Goal: Task Accomplishment & Management: Manage account settings

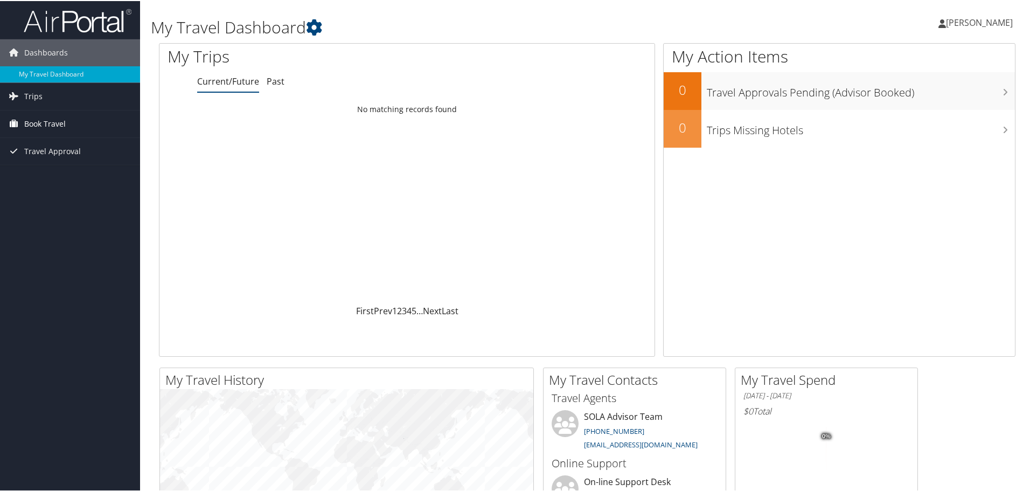
click at [32, 125] on span "Book Travel" at bounding box center [44, 122] width 41 height 27
click at [51, 147] on link "Approval Request (Beta)" at bounding box center [70, 144] width 140 height 16
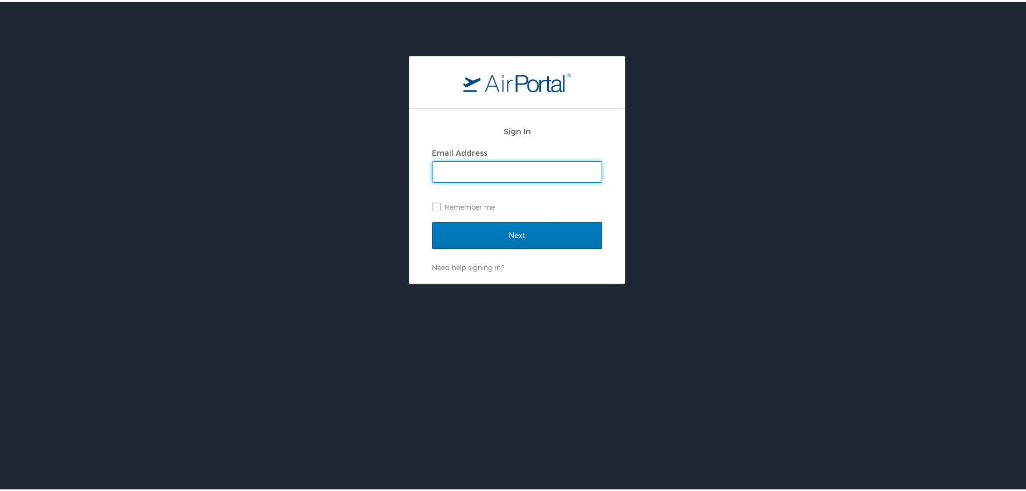
click at [476, 166] on input "Email Address" at bounding box center [517, 169] width 169 height 20
type input "mmchugh@latech.edu"
click at [433, 204] on label "Remember me" at bounding box center [517, 205] width 170 height 16
click at [433, 204] on input "Remember me" at bounding box center [435, 203] width 7 height 7
checkbox input "true"
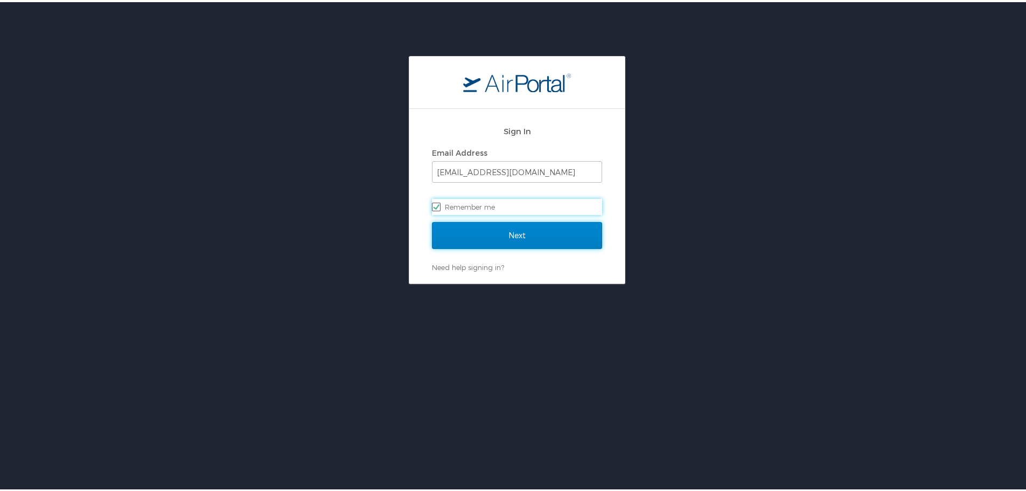
click at [505, 243] on input "Next" at bounding box center [517, 233] width 170 height 27
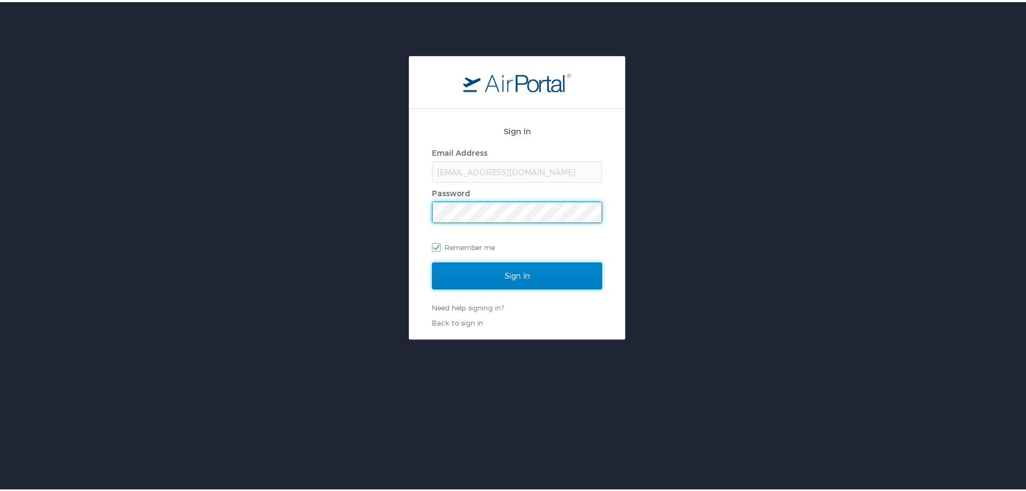
click at [505, 280] on input "Sign In" at bounding box center [517, 273] width 170 height 27
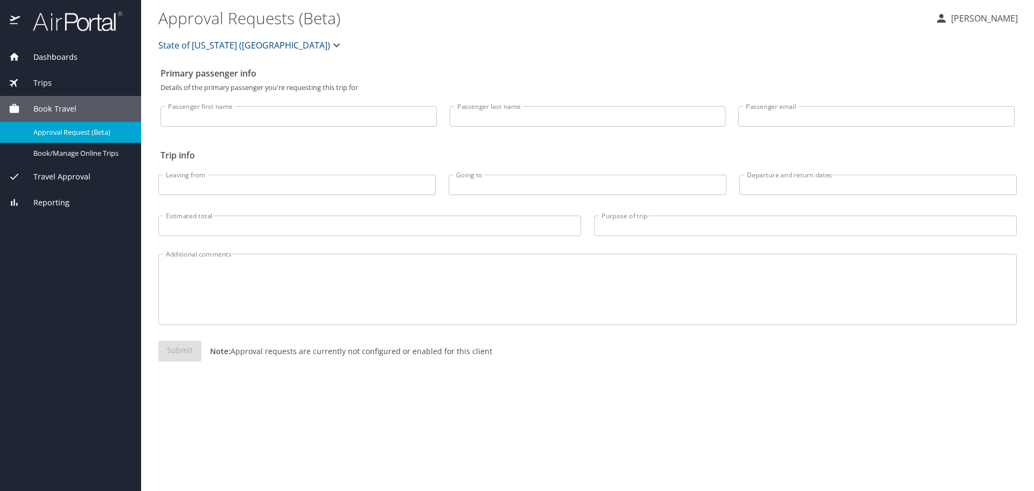
click at [61, 175] on span "Travel Approval" at bounding box center [55, 177] width 71 height 12
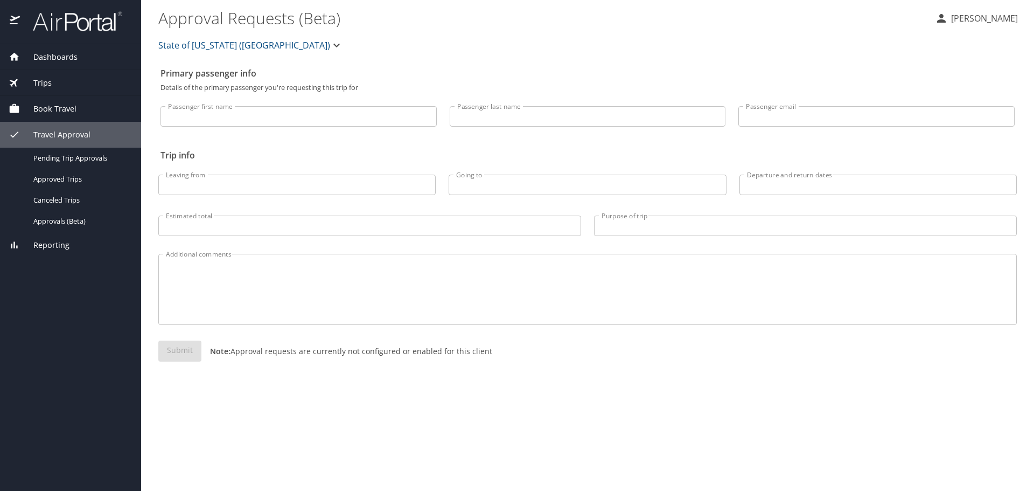
click at [45, 134] on span "Travel Approval" at bounding box center [55, 135] width 71 height 12
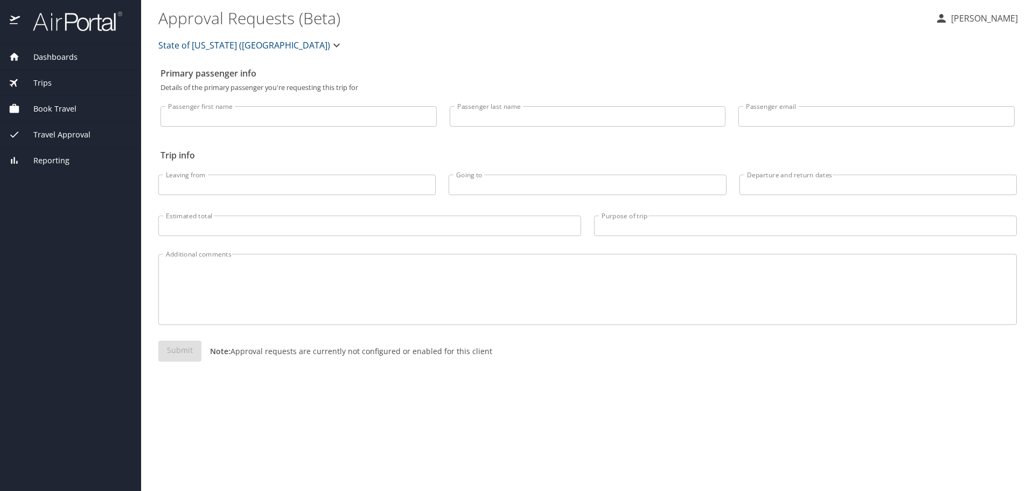
click at [58, 117] on div "Book Travel" at bounding box center [70, 109] width 141 height 26
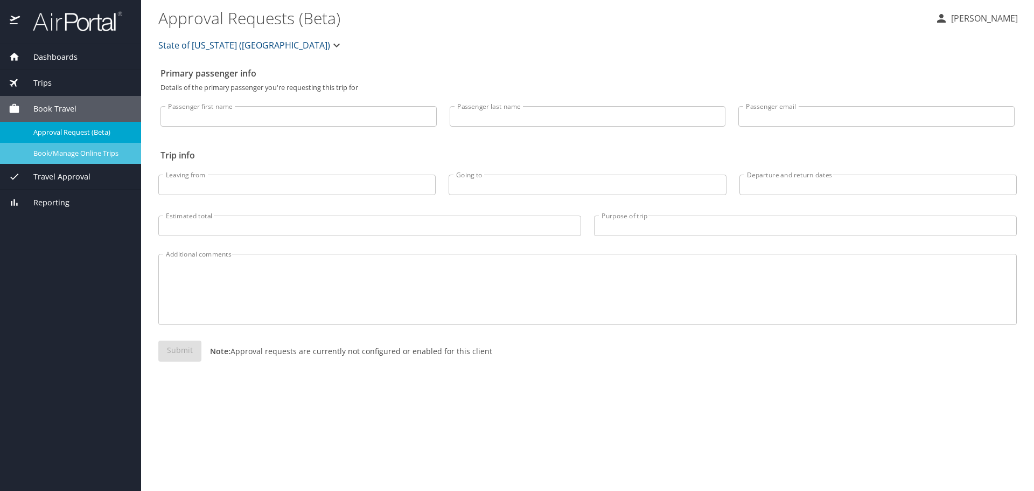
click at [67, 151] on span "Book/Manage Online Trips" at bounding box center [80, 153] width 95 height 10
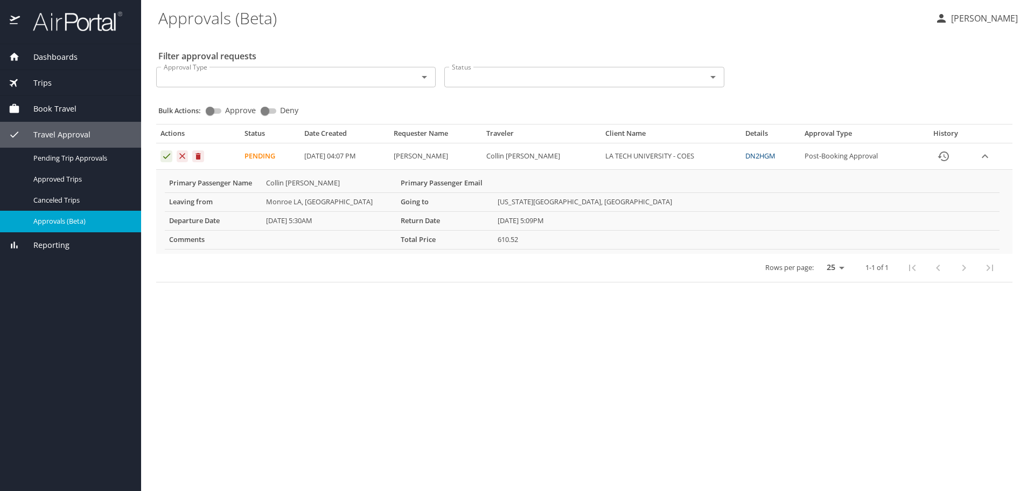
click at [750, 153] on link "DN2HGM" at bounding box center [761, 156] width 30 height 10
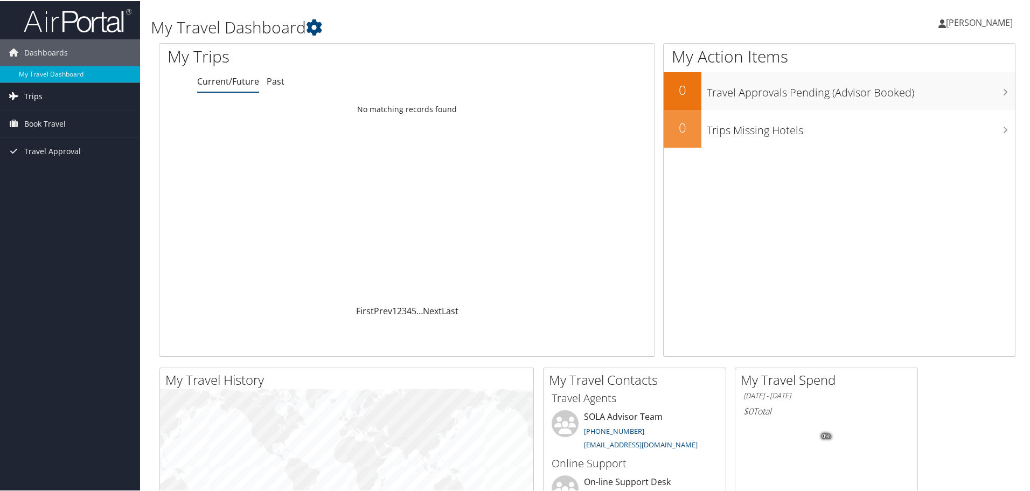
click at [39, 96] on span "Trips" at bounding box center [33, 95] width 18 height 27
click at [48, 119] on link "Current/Future Trips" at bounding box center [70, 117] width 140 height 16
